Goal: Register for event/course

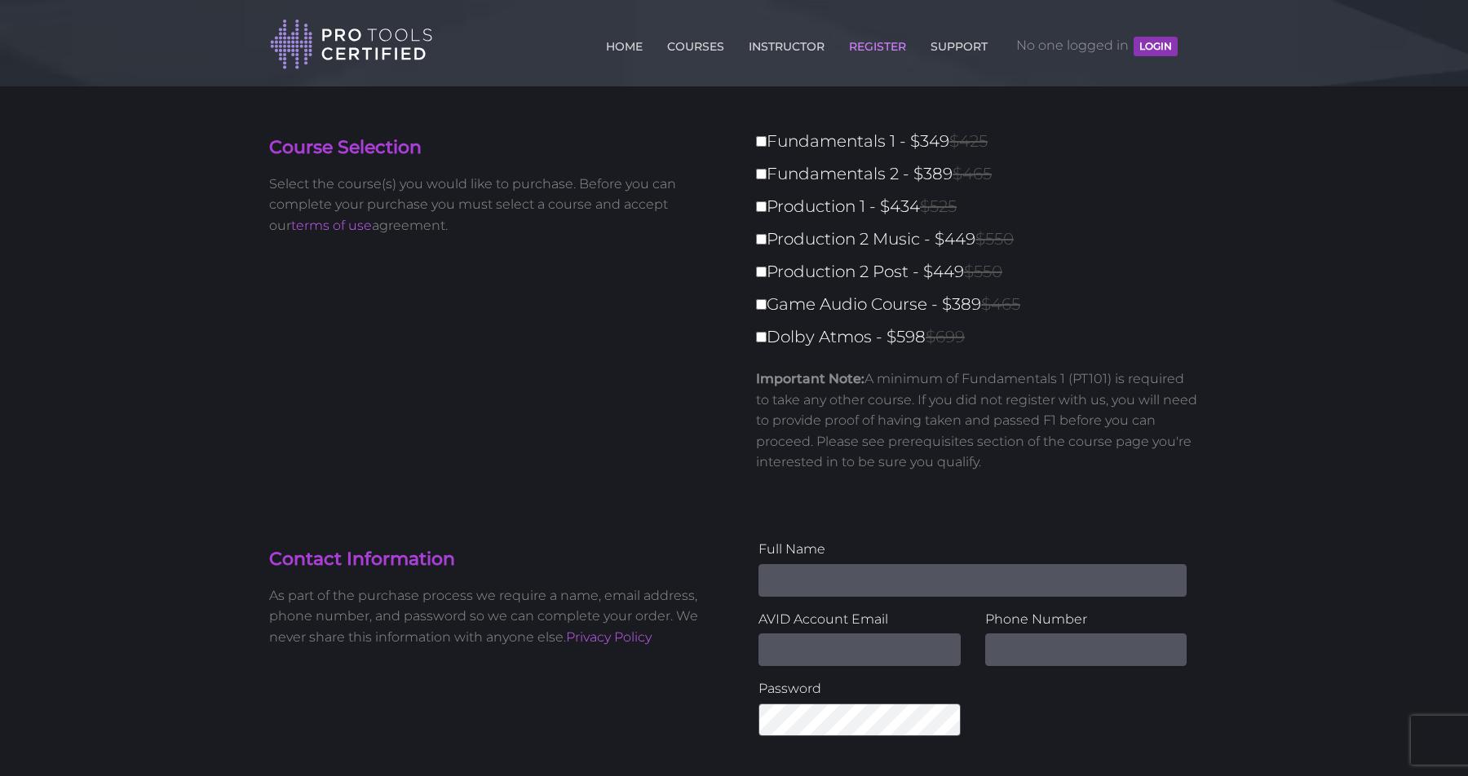
click at [1155, 47] on button "LOGIN" at bounding box center [1155, 47] width 44 height 20
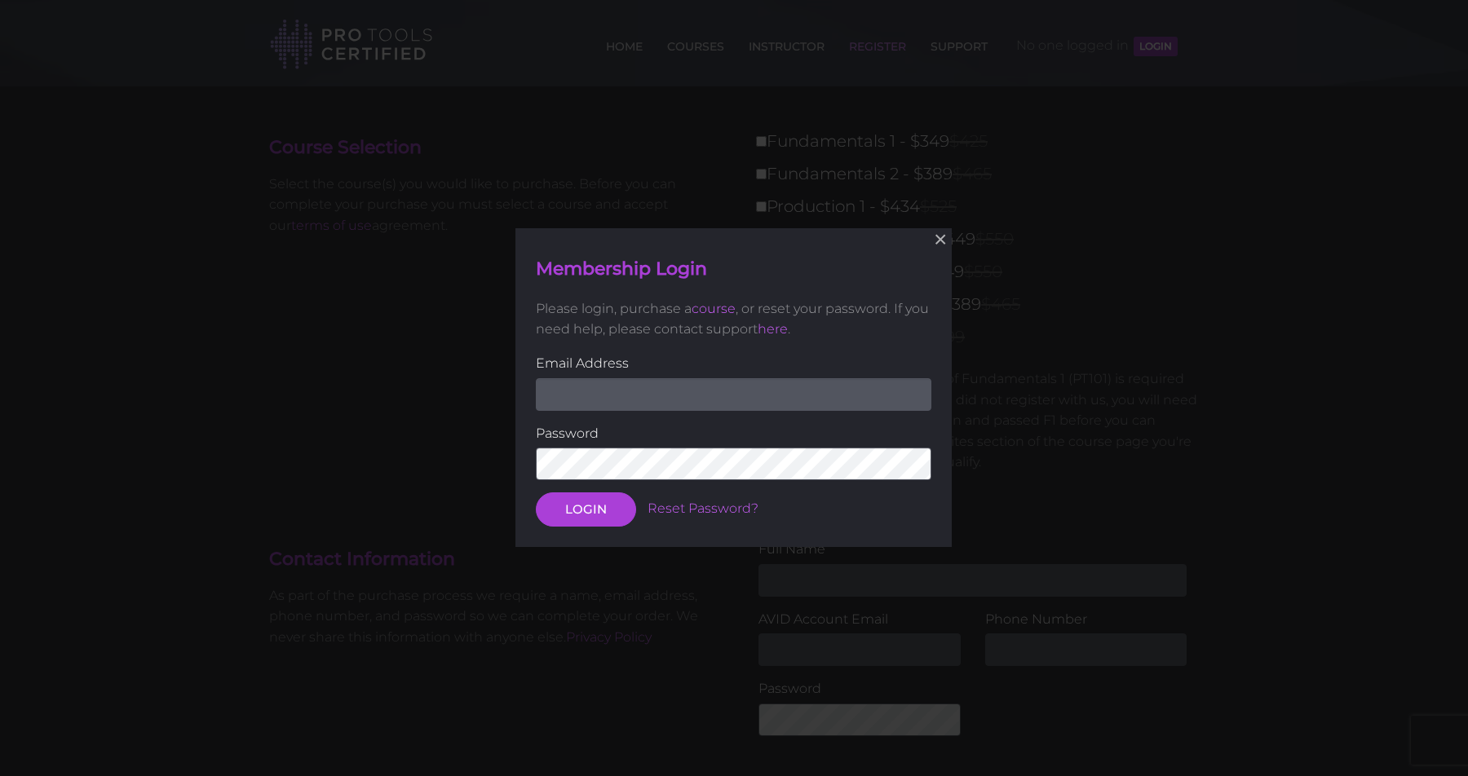
click at [721, 391] on input "email" at bounding box center [733, 394] width 395 height 33
type input "alaplante514@gmail.com"
click at [585, 509] on button "LOGIN" at bounding box center [586, 510] width 100 height 34
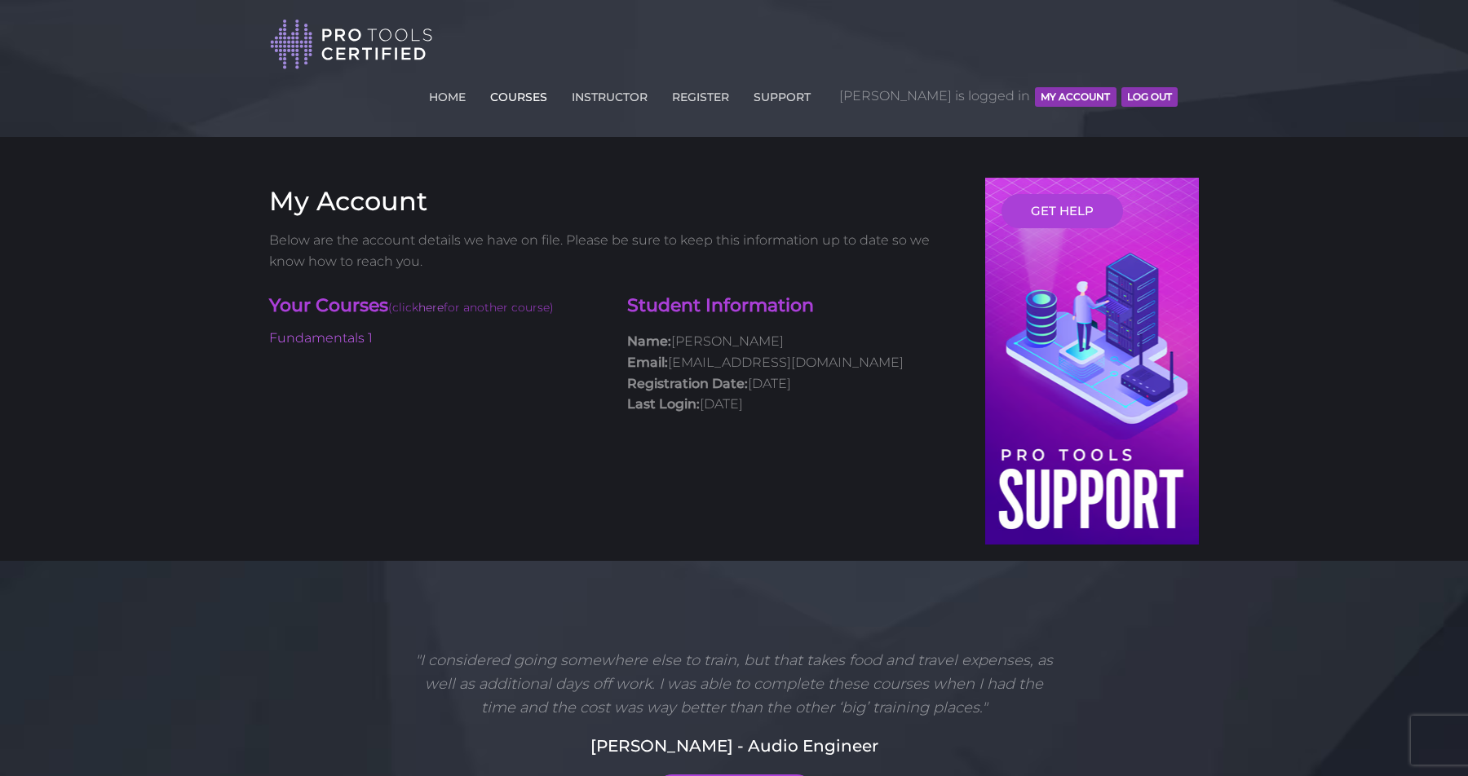
click at [551, 81] on link "COURSES" at bounding box center [518, 94] width 65 height 26
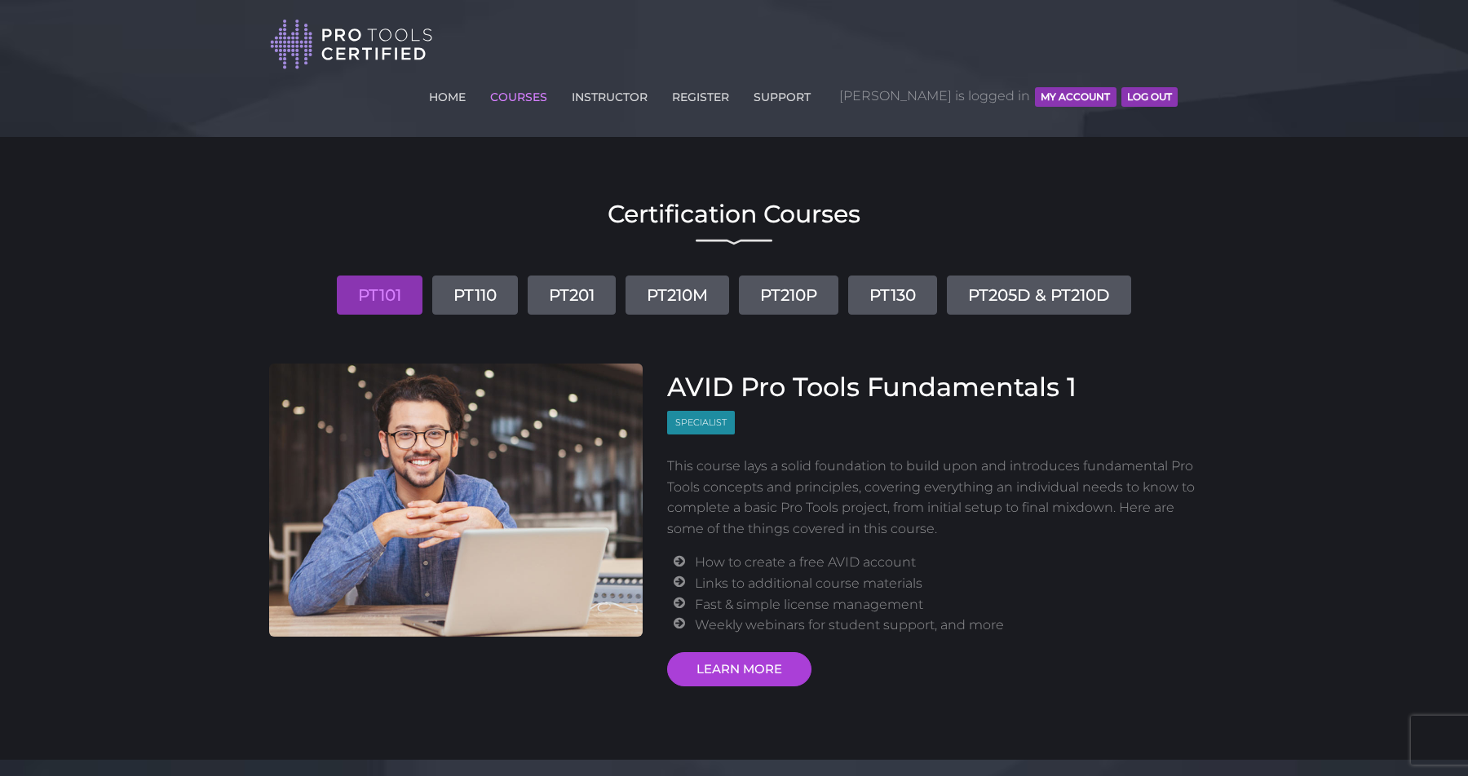
click at [1076, 87] on button "MY ACCOUNT" at bounding box center [1075, 97] width 81 height 20
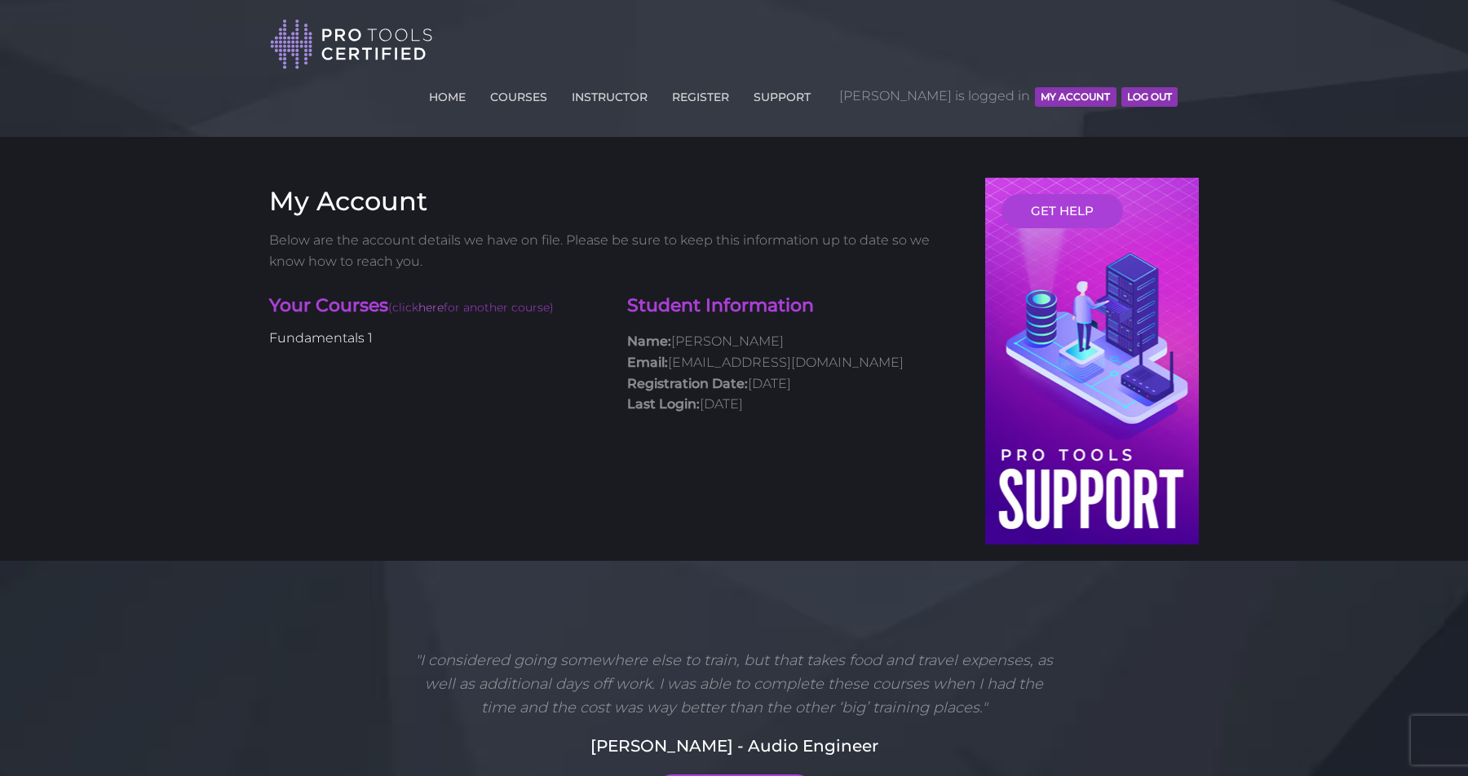
click at [329, 330] on link "Fundamentals 1" at bounding box center [321, 337] width 104 height 15
click at [300, 330] on link "Fundamentals 1" at bounding box center [321, 337] width 104 height 15
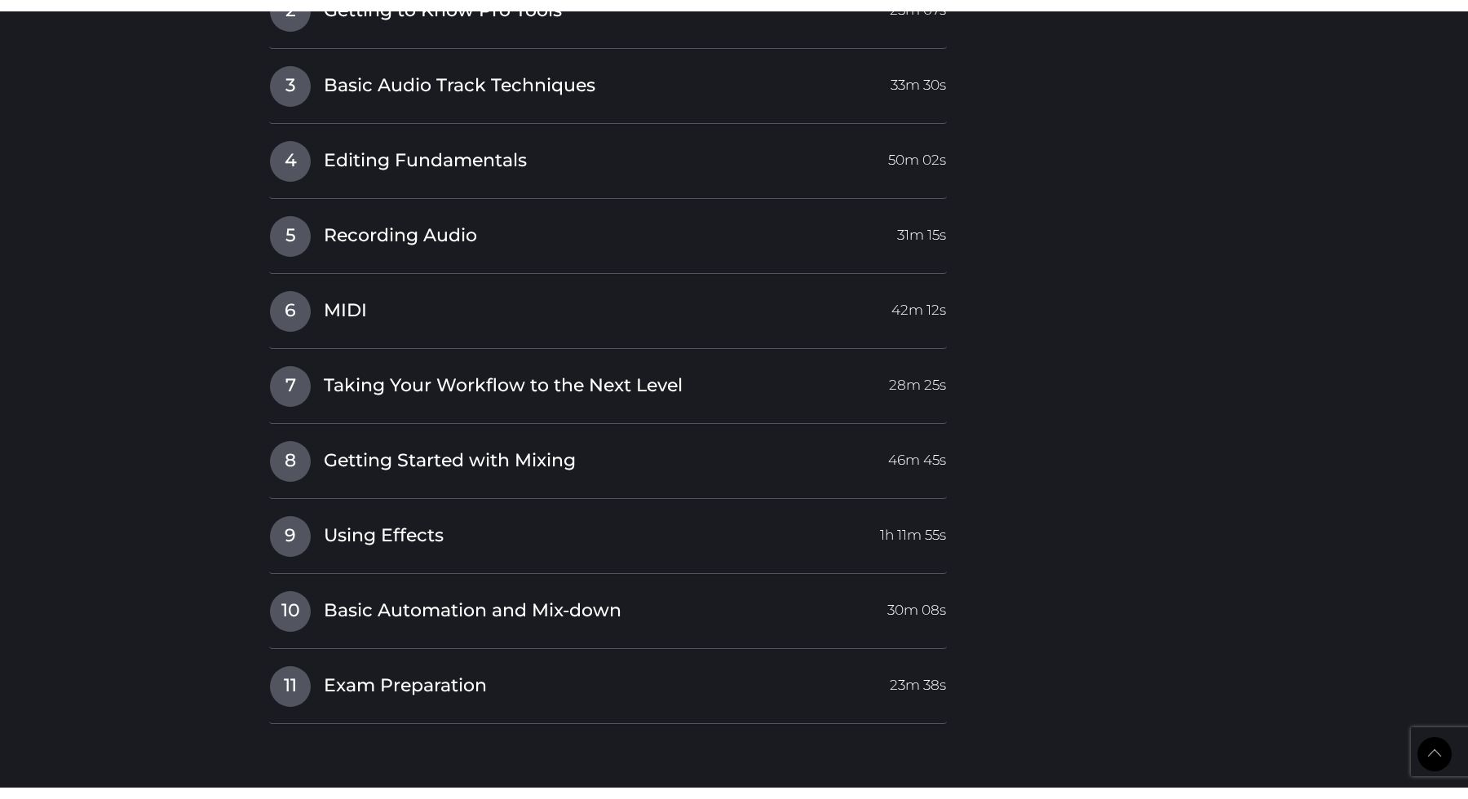
scroll to position [2658, 0]
